Goal: Find specific page/section: Find specific page/section

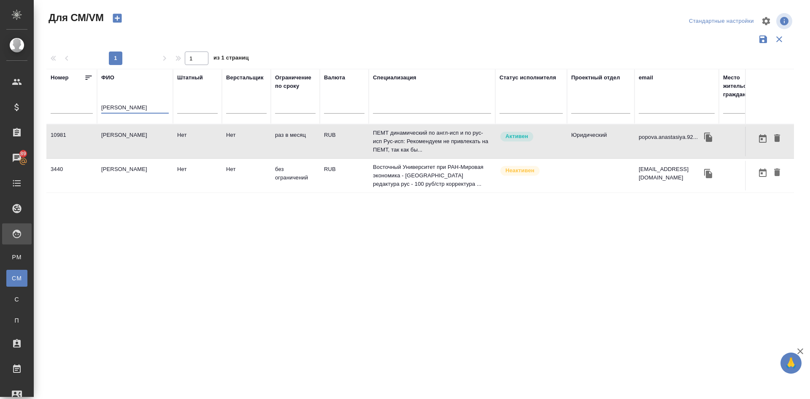
type input "[PERSON_NAME]"
click at [132, 140] on td "[PERSON_NAME]" at bounding box center [135, 142] width 76 height 30
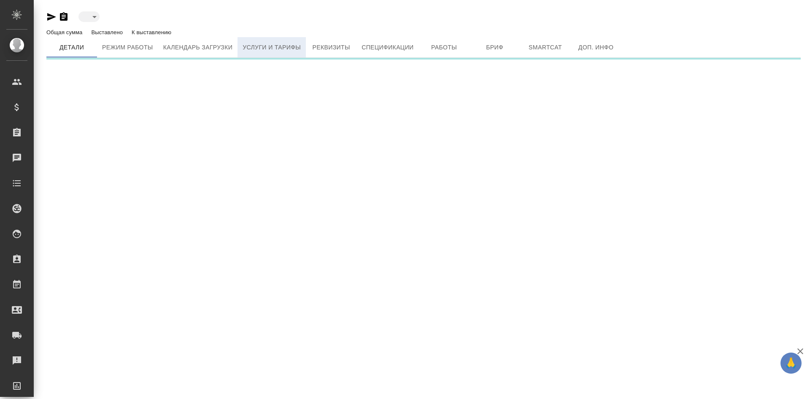
type input "active"
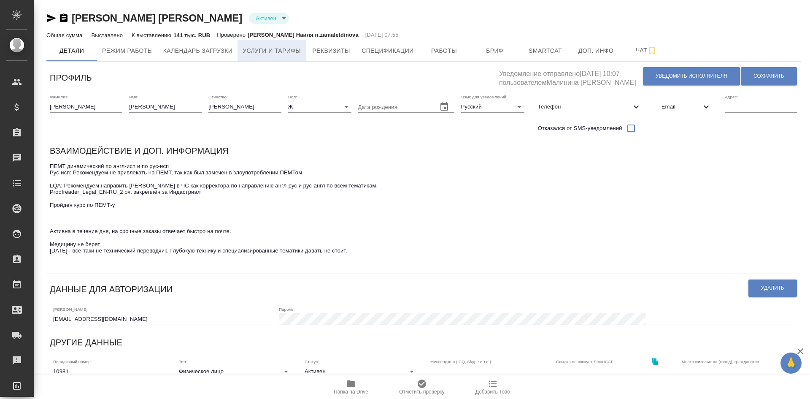
click at [273, 46] on span "Услуги и тарифы" at bounding box center [271, 51] width 58 height 11
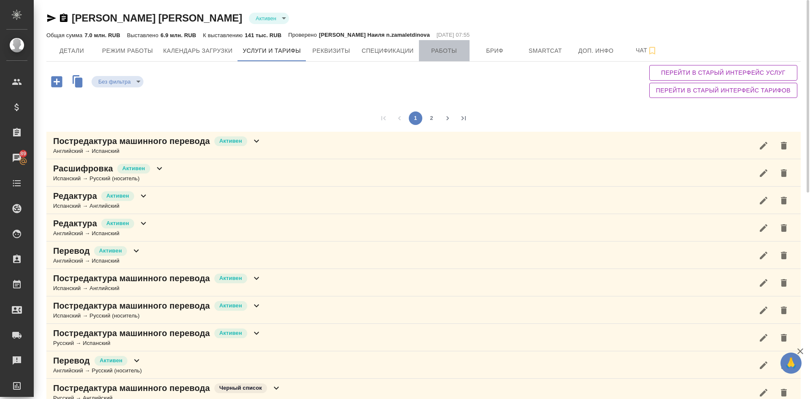
click at [452, 52] on span "Работы" at bounding box center [444, 51] width 40 height 11
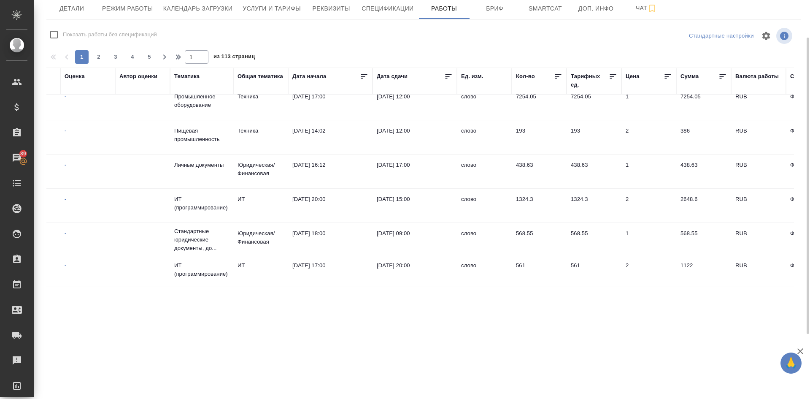
scroll to position [652, 401]
click at [268, 11] on span "Услуги и тарифы" at bounding box center [271, 8] width 58 height 11
